Goal: Communication & Community: Ask a question

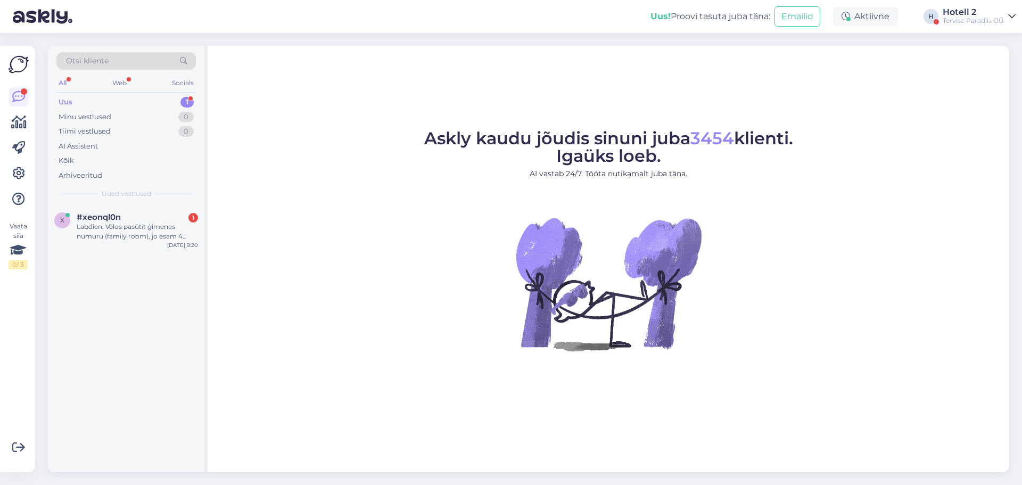
click at [96, 242] on div "x #xeonql0n 1 Labdien. Vēlos pasūtīt ģimenes numuru (family room), jo esam 4 ci…" at bounding box center [126, 229] width 157 height 48
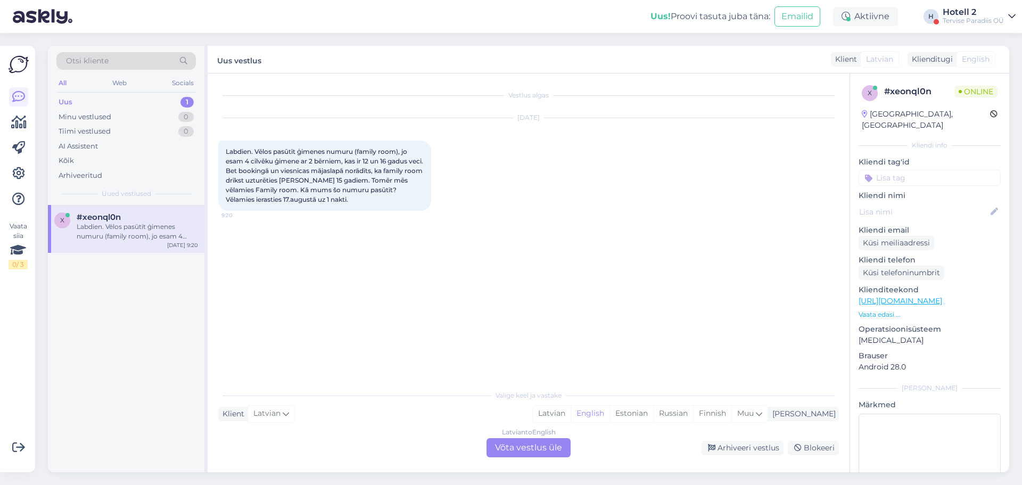
click at [530, 449] on div "Latvian to English Võta vestlus üle" at bounding box center [529, 447] width 84 height 19
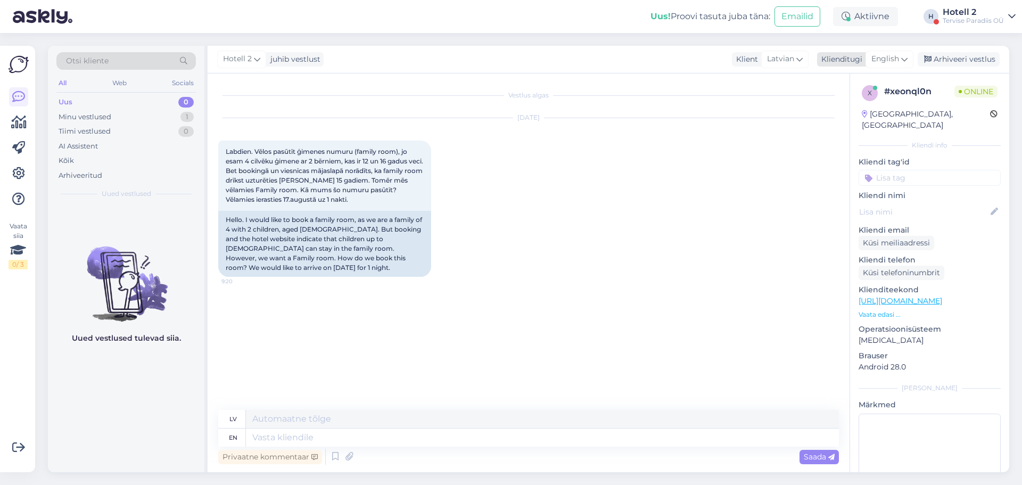
click at [908, 62] on icon at bounding box center [904, 59] width 6 height 12
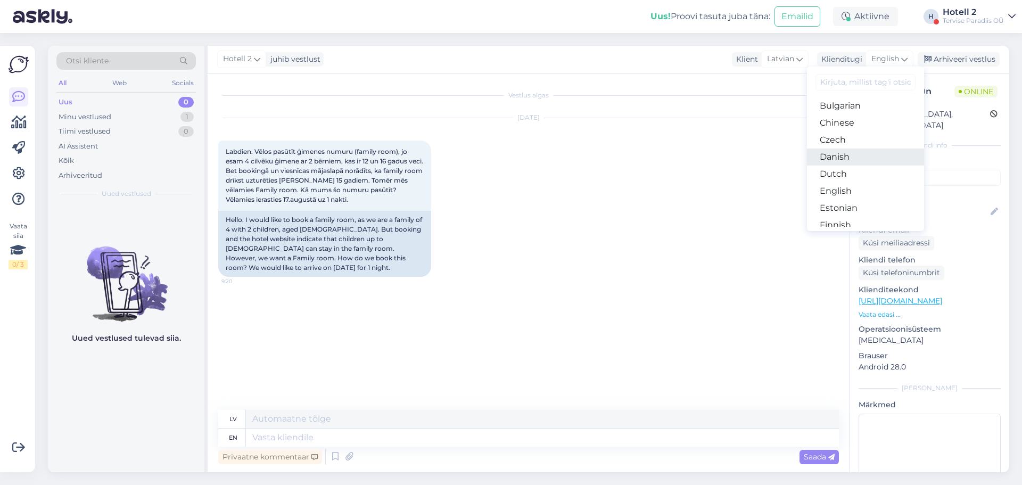
scroll to position [53, 0]
click at [854, 186] on link "Estonian" at bounding box center [865, 189] width 117 height 17
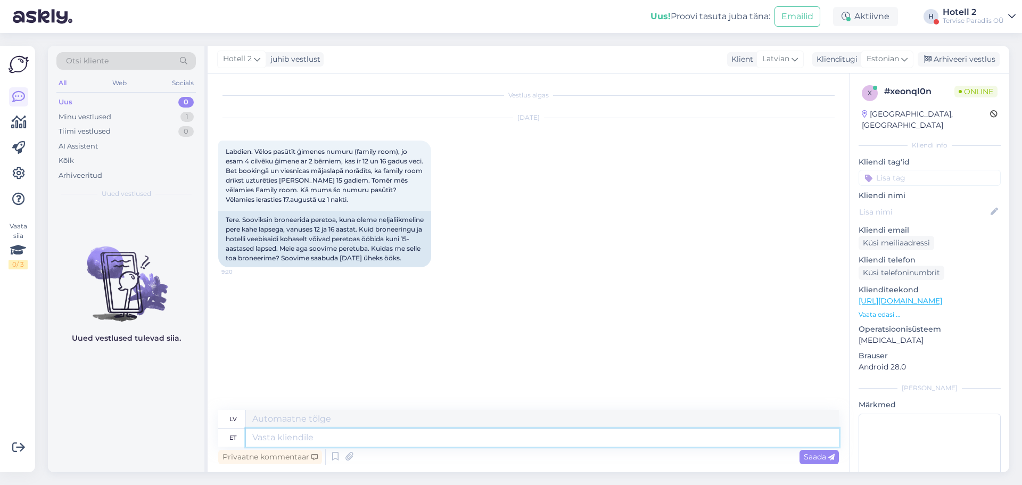
click at [360, 441] on textarea at bounding box center [542, 438] width 593 height 18
type textarea "Tere."
type textarea "Sveiki."
type textarea "Tere. [GEOGRAPHIC_DATA]"
type textarea "Sveiki. Lūdzu."
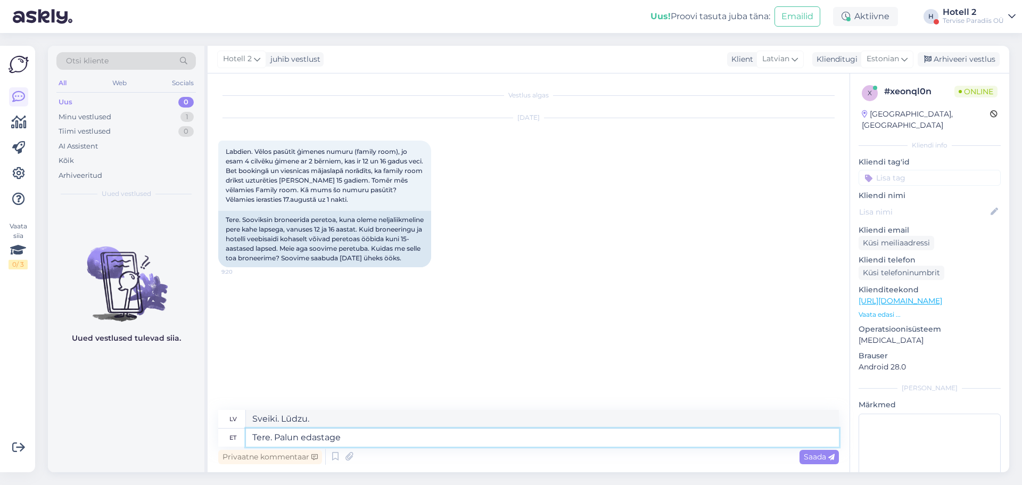
type textarea "Tere. Palun edastage o"
type textarea "Sveiki. Lūdzu, pārsūtiet"
type textarea "Tere. [PERSON_NAME] edastage oma"
type textarea "Sveiki! Lūdzu, pārsūtiet savu"
type textarea "Tere. [PERSON_NAME] edastage oma broneeri"
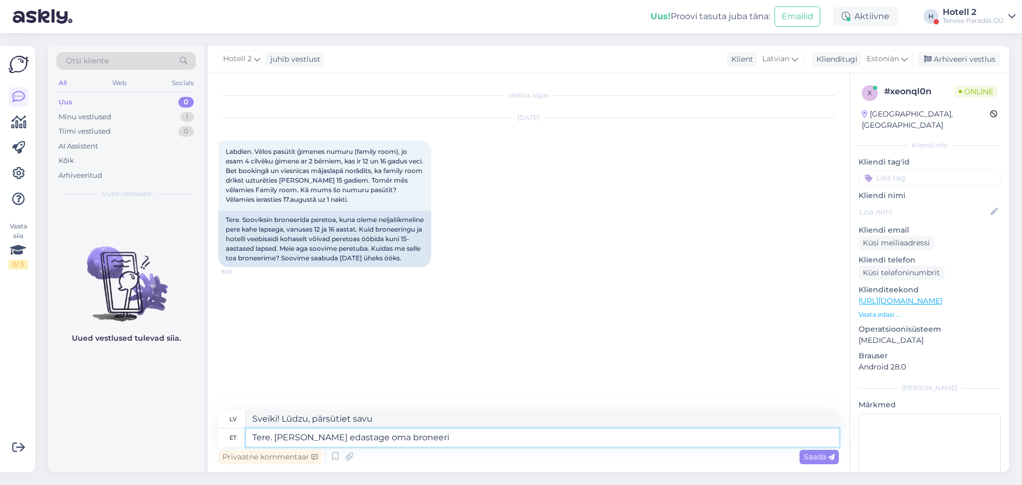
type textarea "Sveiki! Lūdzu, pārsūtiet savu rezervāciju."
type textarea "Tere. [PERSON_NAME] edastage oma broneerimissoov"
type textarea "Sveiki! Lūdzu, nosūtiet savu rezervācijas pieprasījumu."
type textarea "Tere. [PERSON_NAME] edastage oma broneerimissoov aadressile"
type textarea "Sveiki! Lūdzu, sūtiet savu rezervācijas pieprasījumu uz"
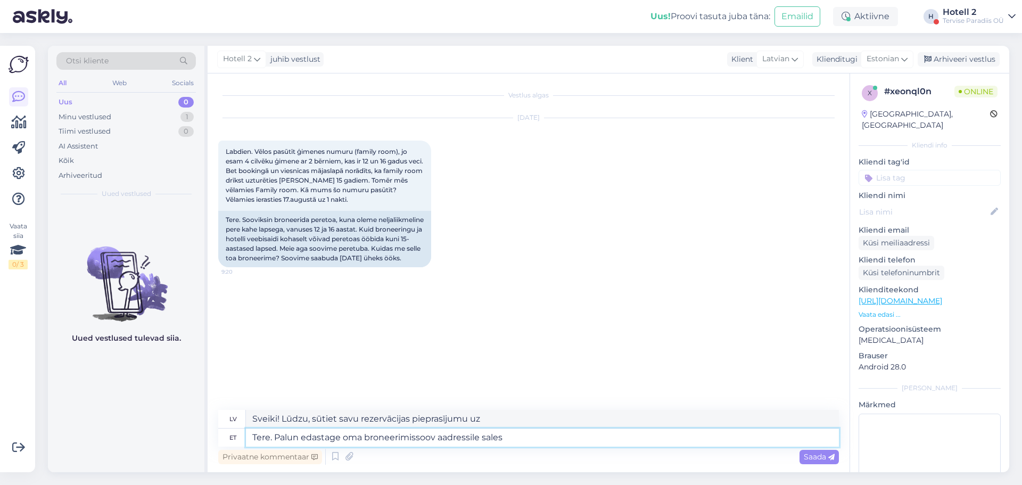
type textarea "Tere. Palun edastage oma broneerimissoov aadressile sales@"
type textarea "Sveiki! Lūdzu, nosūtiet savu rezervācijas pieprasījumu pārdošanas nodaļai."
type textarea "Tere. Palun edastage oma broneerimissoov aadressile [EMAIL_ADDRESS][DOMAIN_NAME]"
type textarea "Sveiki! [PERSON_NAME], sūtiet savu rezervācijas pieprasījumu uz [EMAIL_ADDRESS]…"
type textarea "Tere. Palun edastage oma broneerimissoov aadressile [EMAIL_ADDRESS][DOMAIN_NAME…"
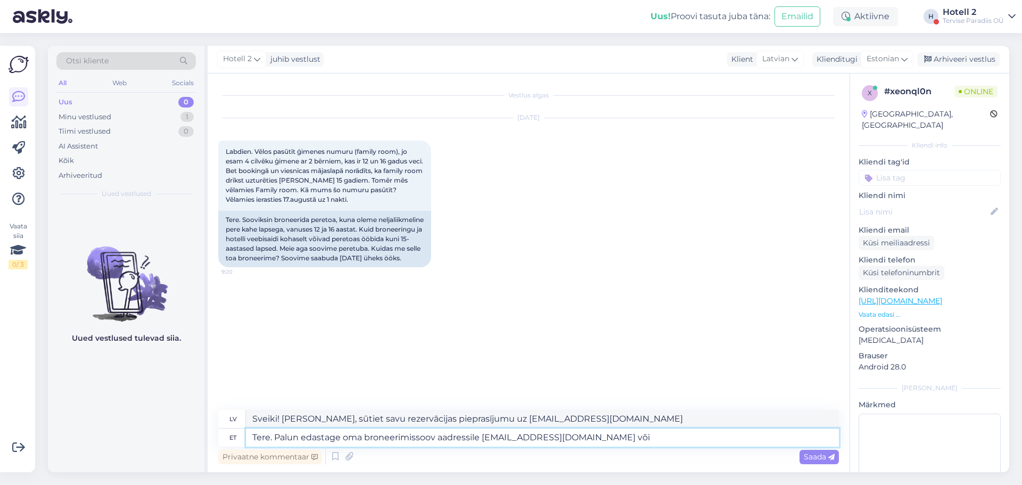
type textarea "Sveiki! [PERSON_NAME], sūtiet savu rezervācijas pieprasījumu uz [EMAIL_ADDRESS]…"
type textarea "Tere. Palun edastage oma broneerimissoov aadressile [EMAIL_ADDRESS][DOMAIN_NAME…"
type textarea "Sveiki! [PERSON_NAME], sūtiet savu rezervācijas pieprasījumu uz [EMAIL_ADDRESS]…"
type textarea "Tere. Palun edastage oma broneerimissoov aadressile [EMAIL_ADDRESS][DOMAIN_NAME…"
click at [820, 463] on div "Saada" at bounding box center [819, 457] width 39 height 14
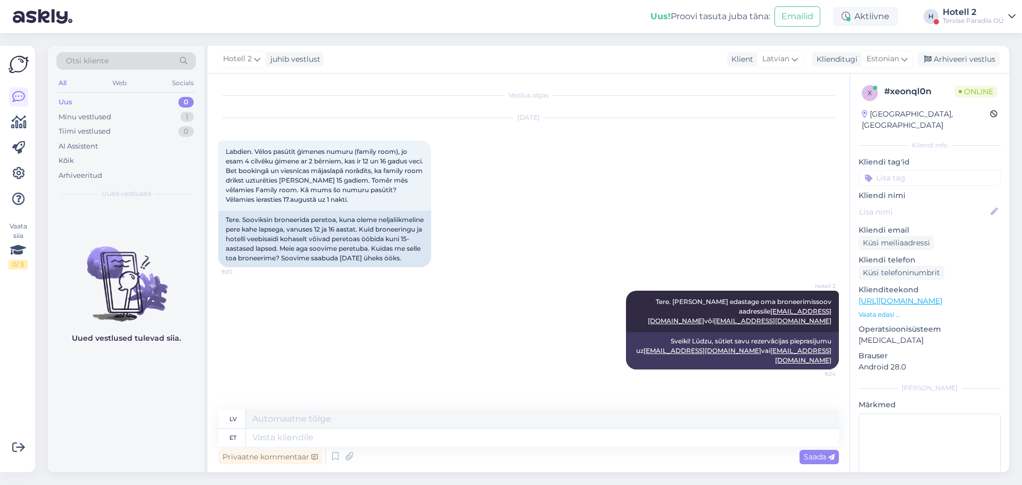
drag, startPoint x: 960, startPoint y: 57, endPoint x: 923, endPoint y: 106, distance: 60.8
click at [960, 57] on div "Arhiveeri vestlus" at bounding box center [959, 59] width 82 height 14
